Goal: Information Seeking & Learning: Learn about a topic

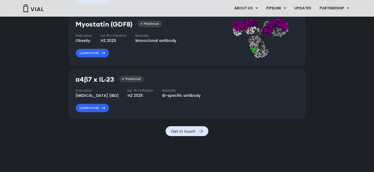
scroll to position [565, 0]
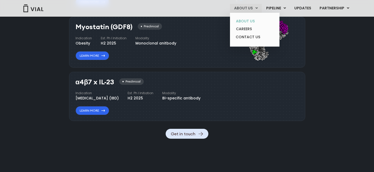
click at [243, 23] on link "ABOUT US" at bounding box center [255, 21] width 46 height 8
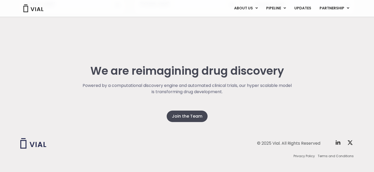
scroll to position [1304, 0]
